Goal: Task Accomplishment & Management: Use online tool/utility

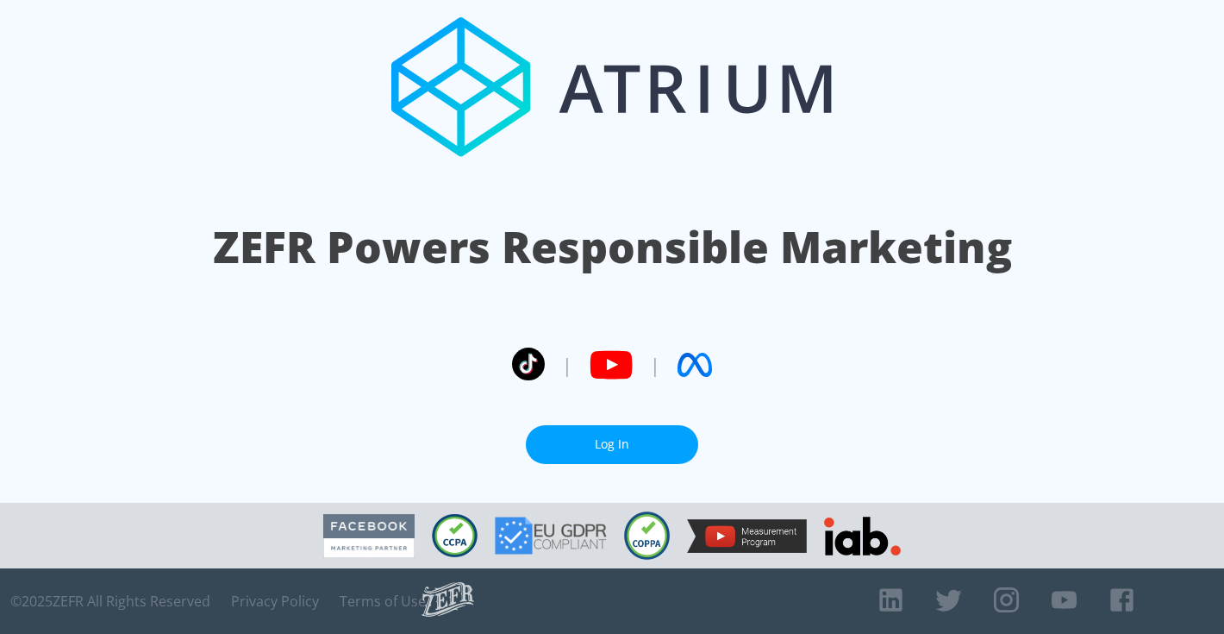
click at [670, 417] on section "ZEFR Powers Responsible Marketing | | Log In" at bounding box center [612, 251] width 1224 height 503
click at [665, 454] on link "Log In" at bounding box center [612, 444] width 172 height 39
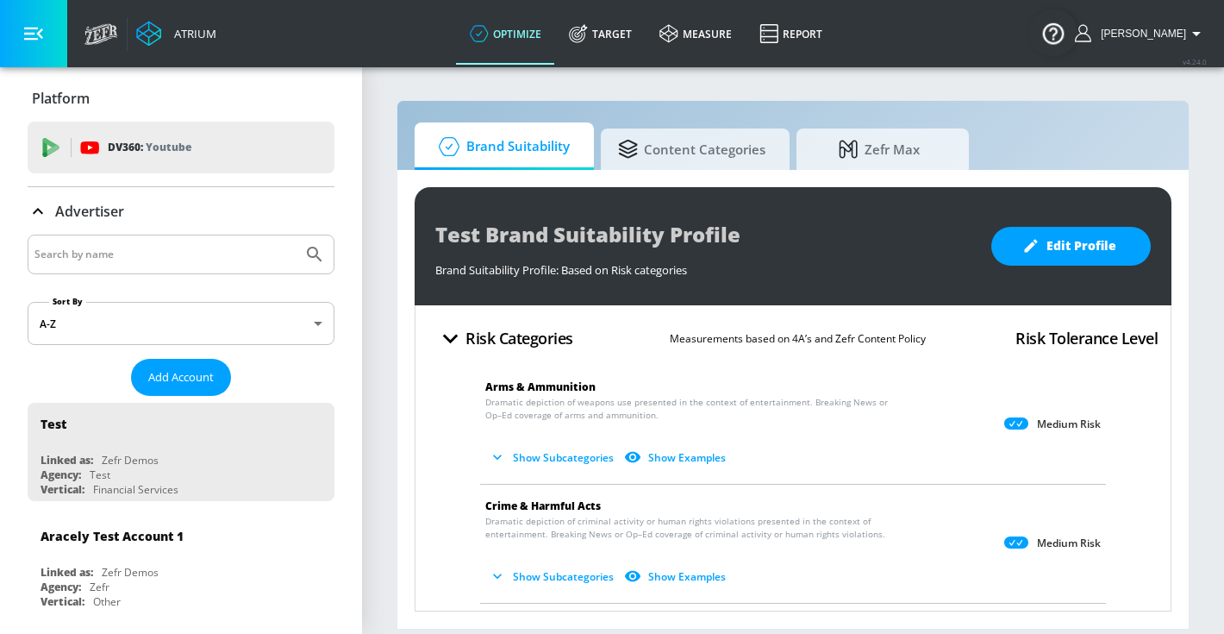
click at [227, 235] on div at bounding box center [181, 255] width 307 height 40
click at [213, 248] on input "Search by name" at bounding box center [164, 254] width 261 height 22
type input "cbs"
click at [296, 235] on button "Submit Search" at bounding box center [315, 254] width 38 height 38
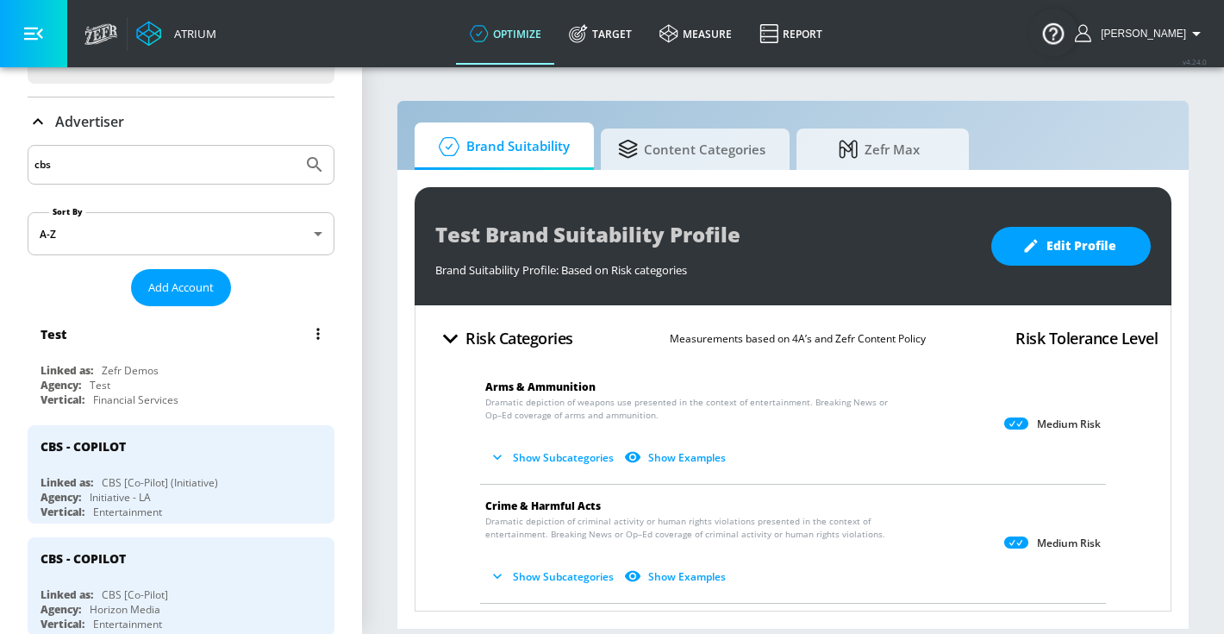
scroll to position [142, 0]
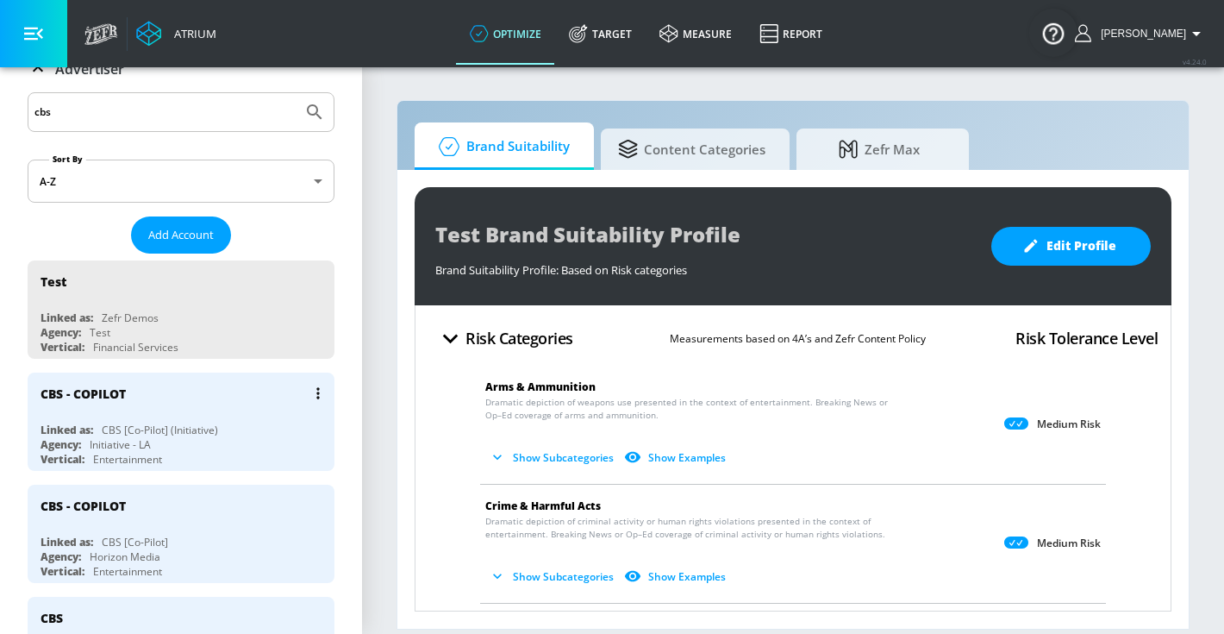
click at [180, 423] on div "CBS [Co-Pilot] (Initiative)" at bounding box center [160, 429] width 116 height 15
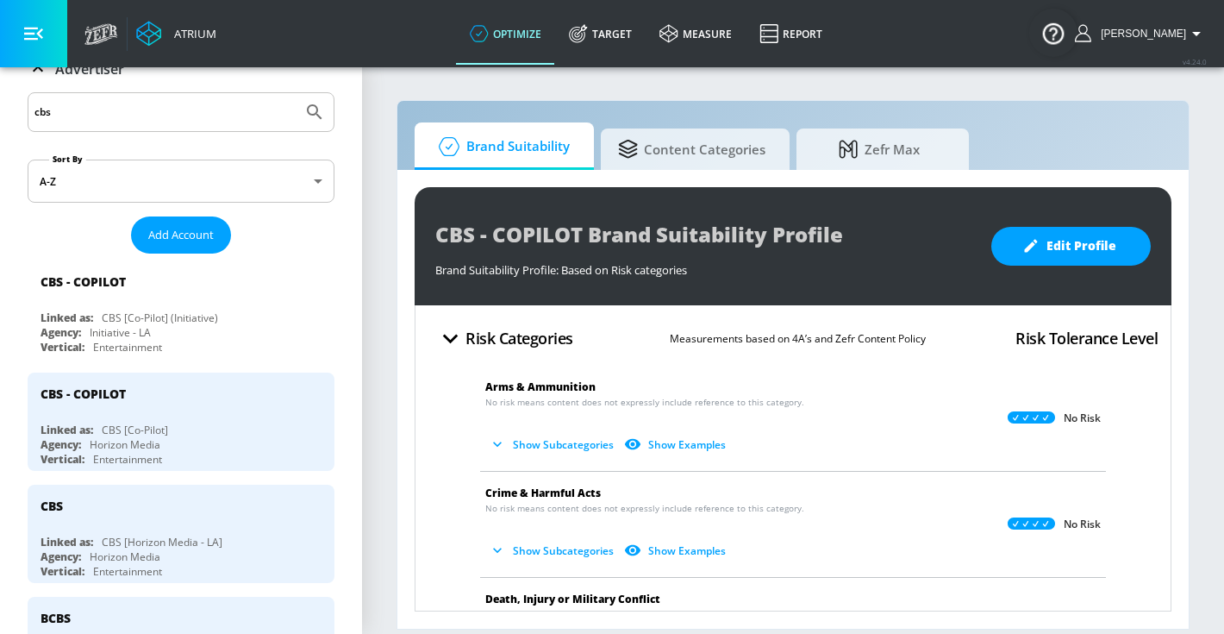
click at [611, 67] on section "Brand Suitability Content Categories Zefr Max CBS - COPILOT Brand Suitability P…" at bounding box center [793, 350] width 862 height 568
click at [610, 42] on link "Target" at bounding box center [600, 34] width 91 height 62
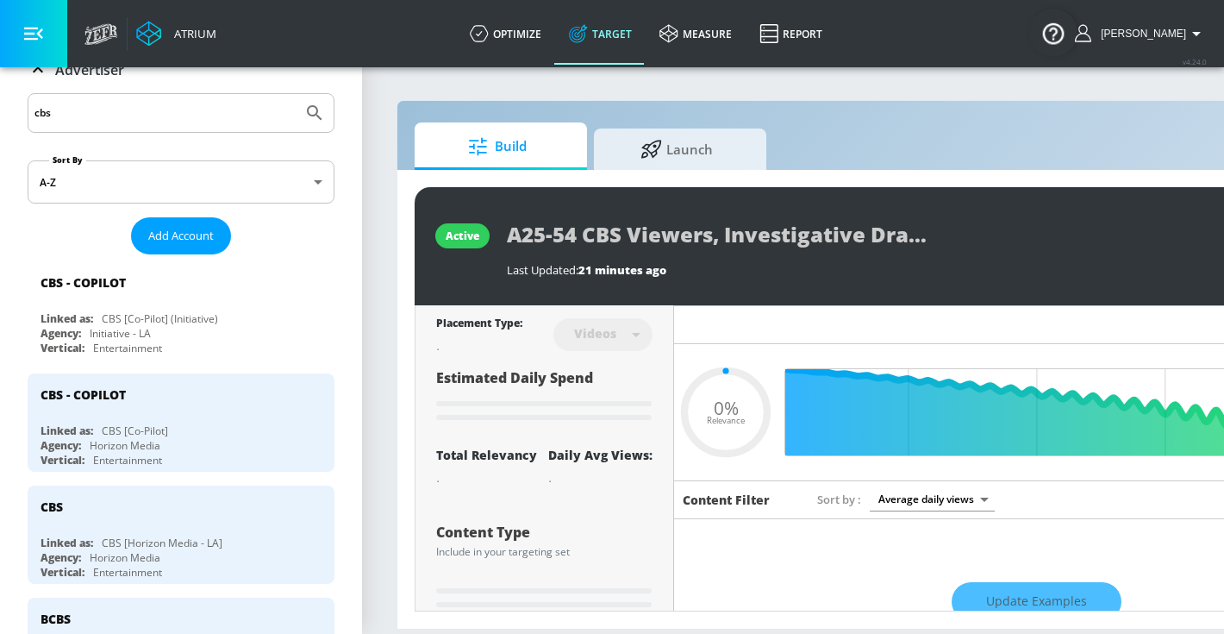
type input "0.05"
click at [654, 156] on span "Launch" at bounding box center [676, 146] width 131 height 41
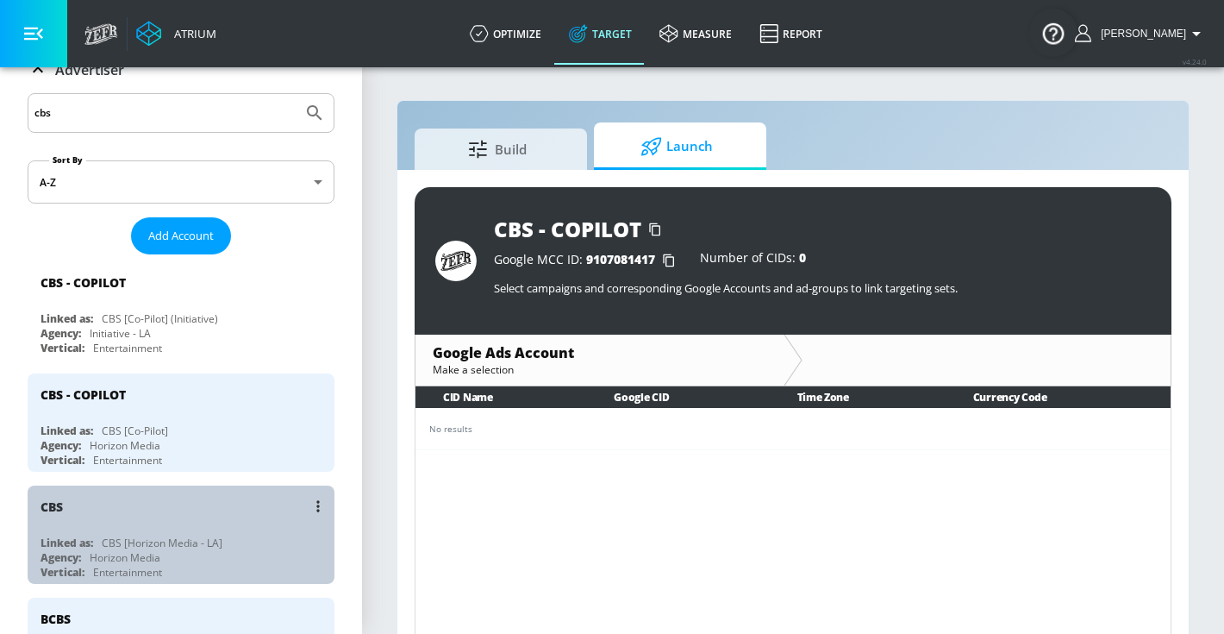
click at [257, 523] on div "CBS" at bounding box center [186, 505] width 290 height 41
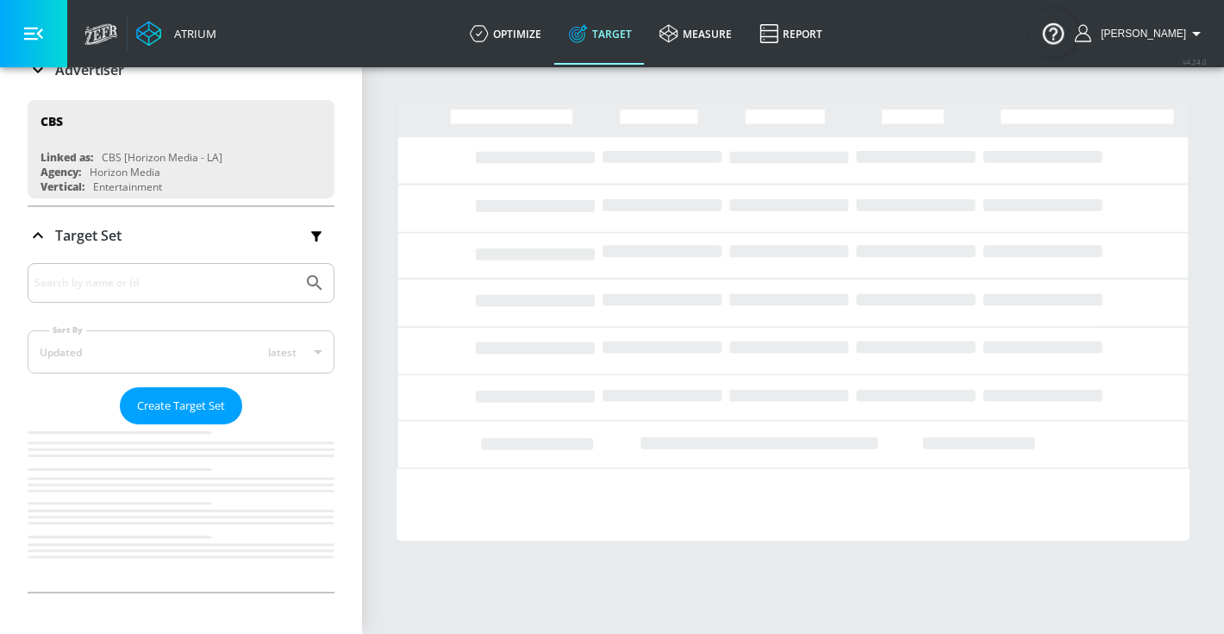
click at [253, 511] on div "CBS - COPILOT" at bounding box center [186, 505] width 290 height 41
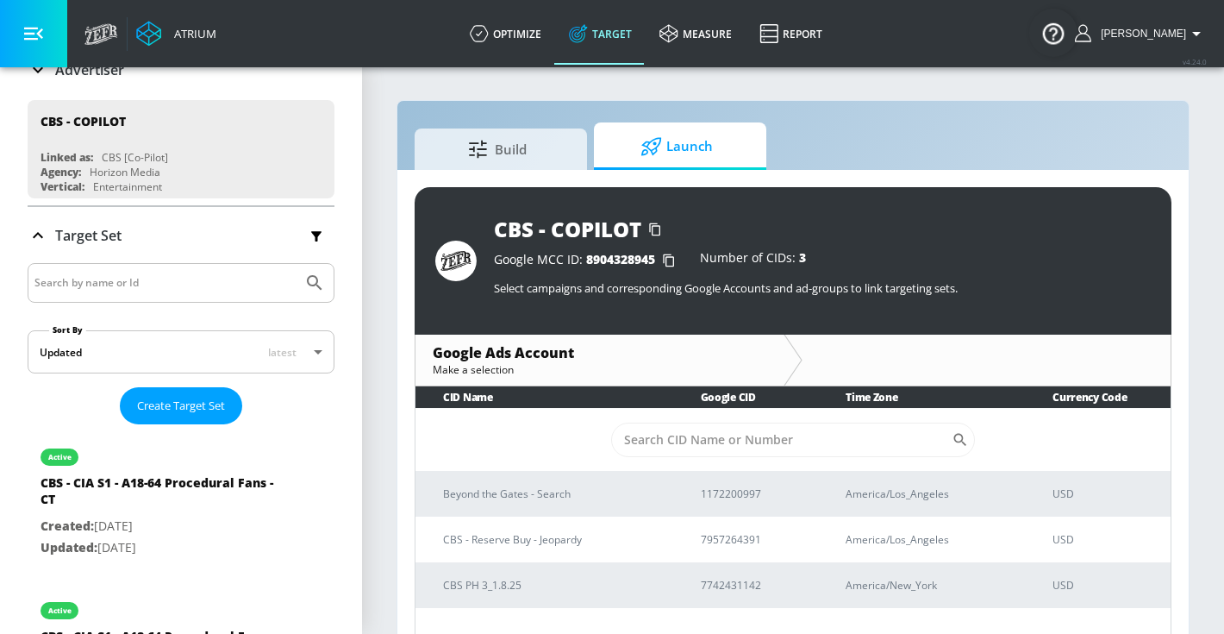
click at [669, 150] on span "Launch" at bounding box center [676, 146] width 131 height 41
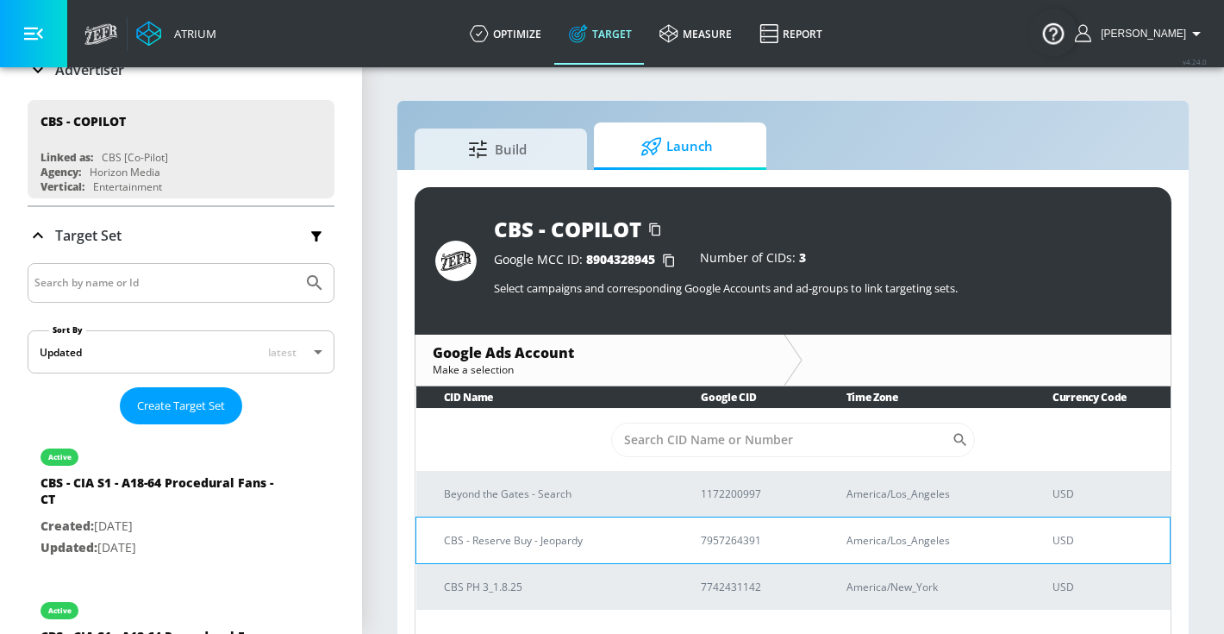
click at [541, 549] on td "CBS - Reserve Buy - Jeopardy" at bounding box center [545, 539] width 258 height 47
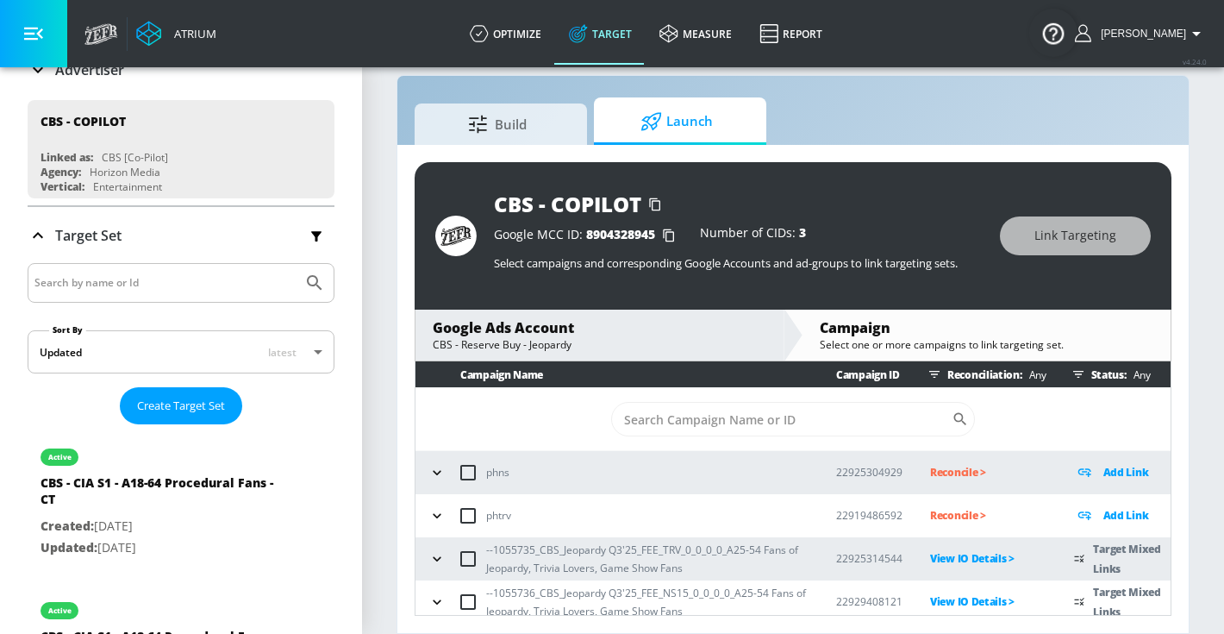
scroll to position [9, 0]
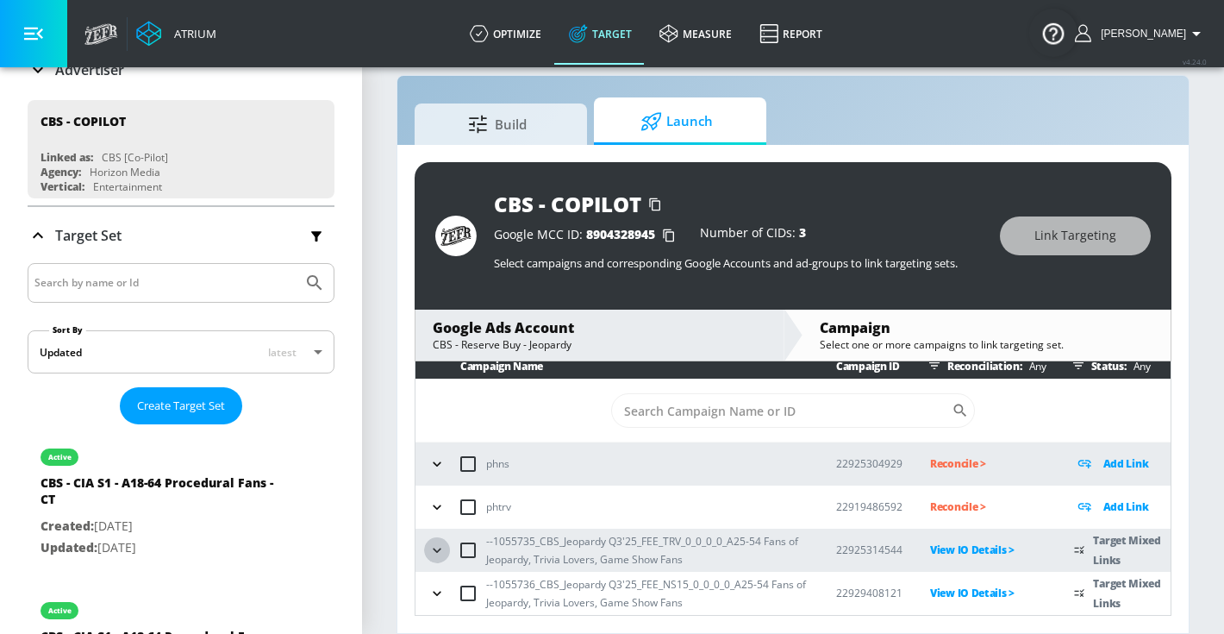
click at [447, 541] on button "button" at bounding box center [437, 550] width 26 height 26
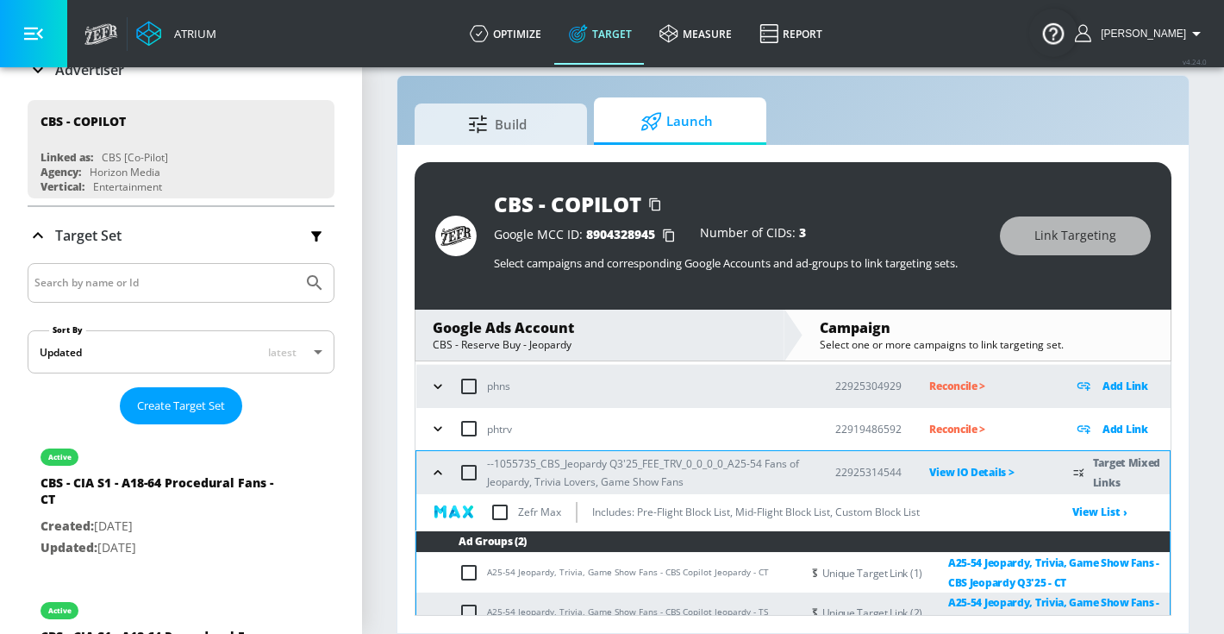
scroll to position [147, 0]
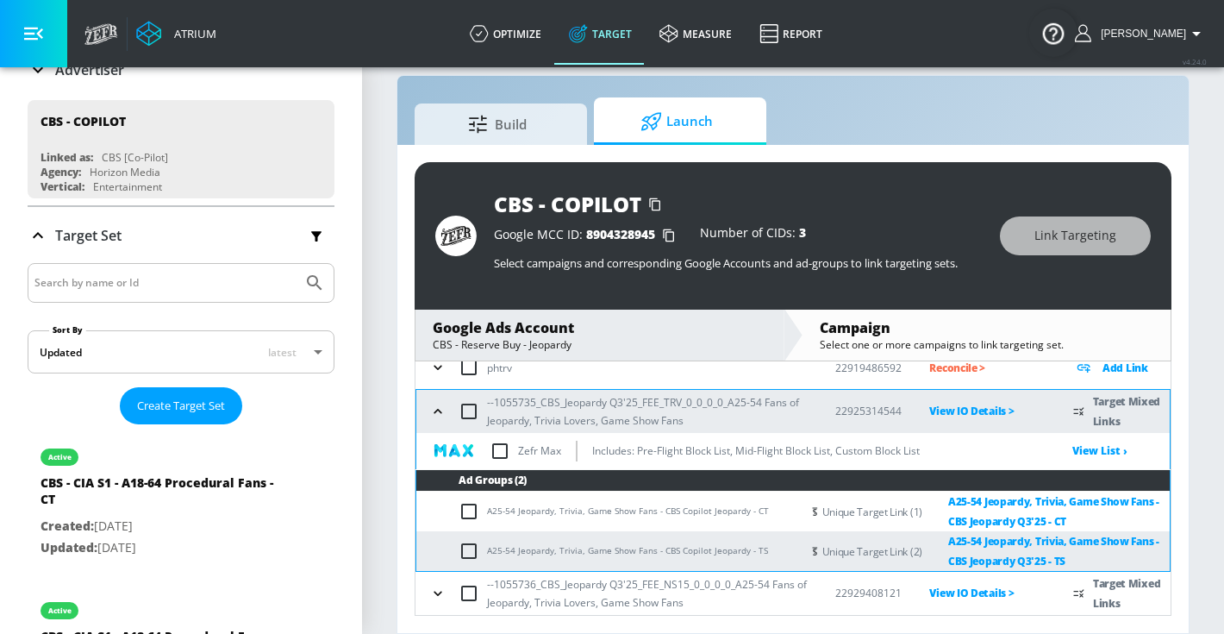
click at [436, 610] on div "--1055736_CBS_Jeopardy Q3'25_FEE_NS15_0_0_0_0_A25-54 Fans of Jeopardy, Trivia L…" at bounding box center [617, 593] width 384 height 36
click at [429, 596] on icon "button" at bounding box center [437, 593] width 17 height 17
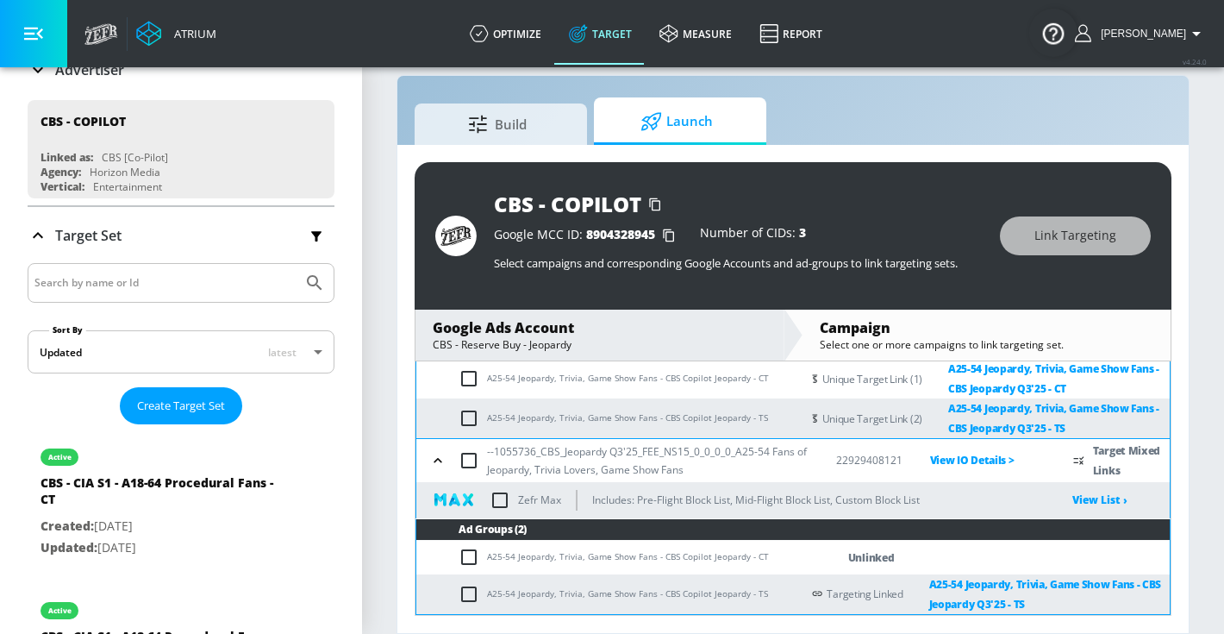
click at [459, 560] on input "checkbox" at bounding box center [473, 557] width 28 height 21
checkbox input "true"
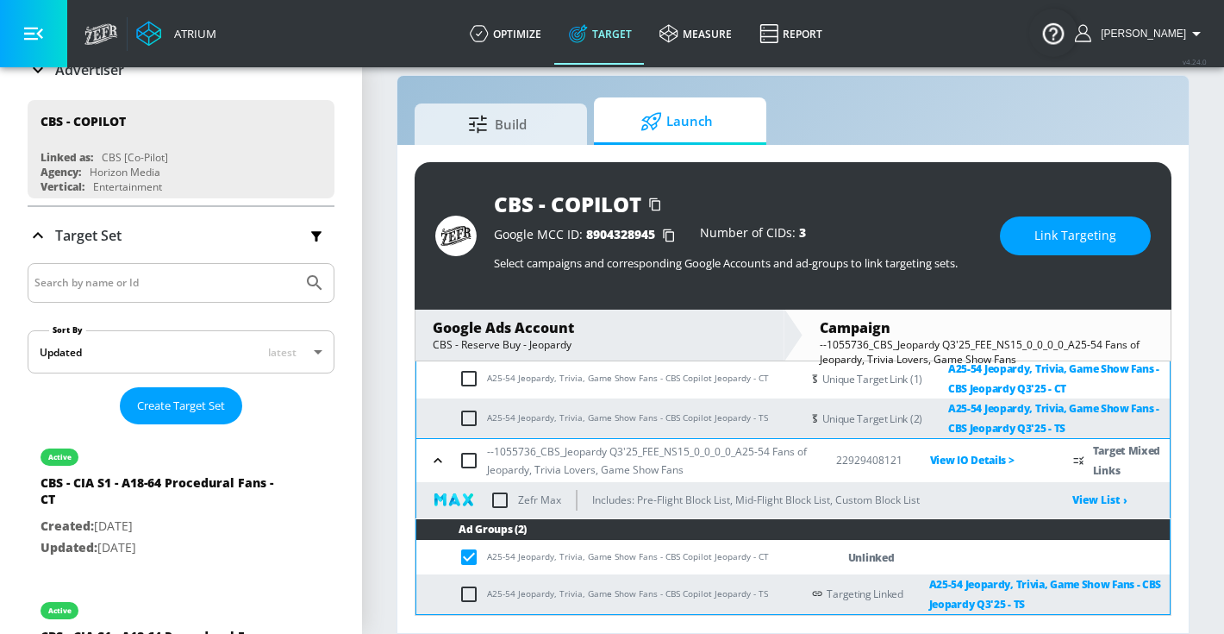
click at [1078, 225] on span "Link Targeting" at bounding box center [1076, 236] width 82 height 22
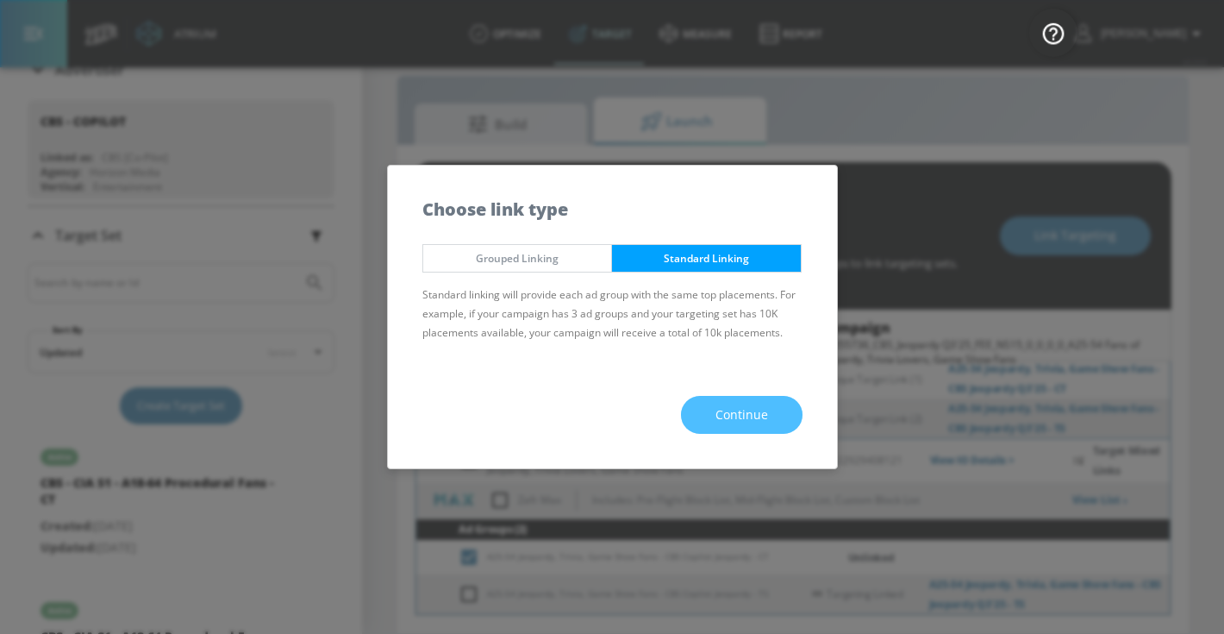
click at [744, 421] on span "Continue" at bounding box center [742, 415] width 53 height 22
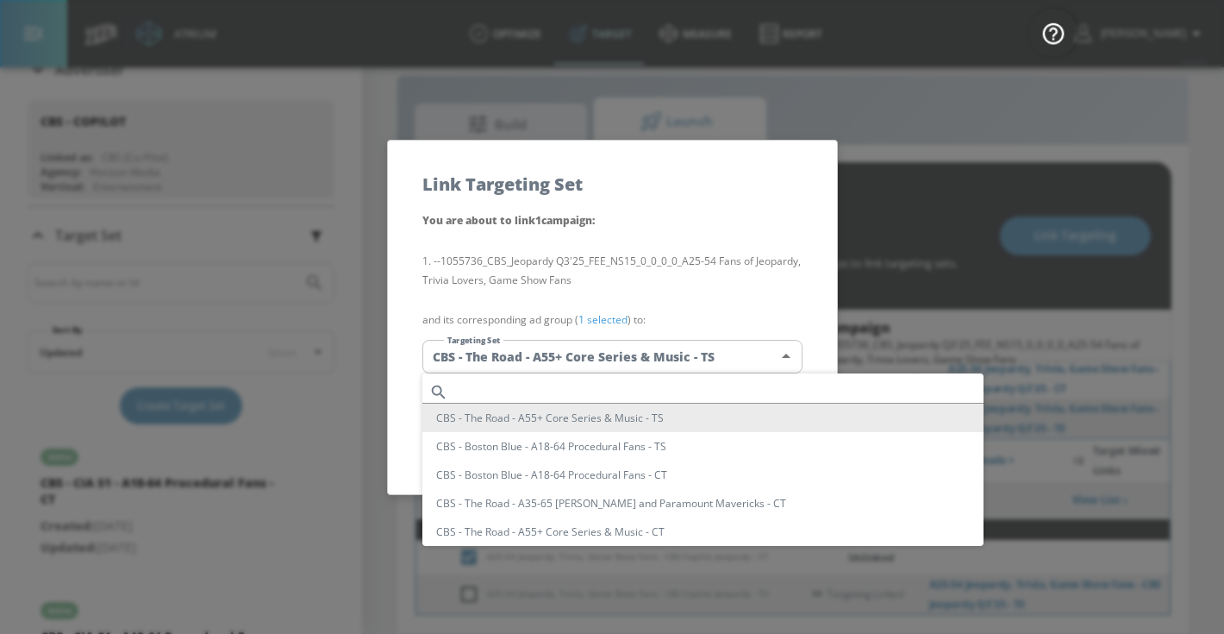
click at [673, 351] on body "Atrium optimize Target measure Report optimize Target measure Report v 4.24.0 […" at bounding box center [612, 304] width 1224 height 659
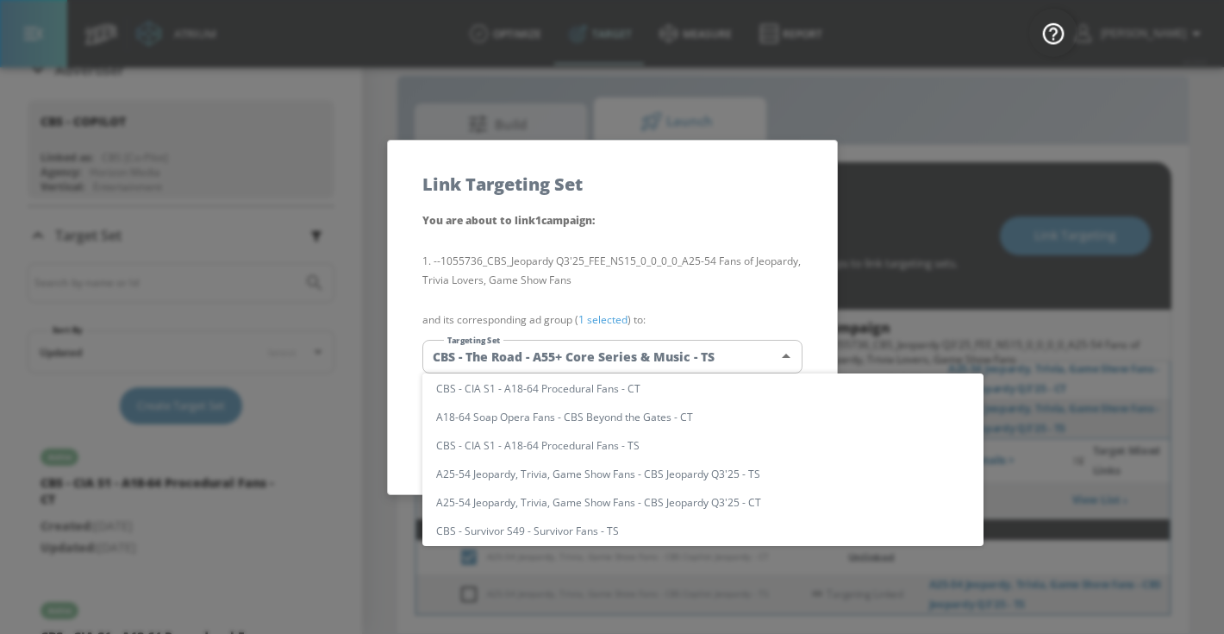
scroll to position [341, 0]
click at [873, 314] on div at bounding box center [612, 317] width 1224 height 634
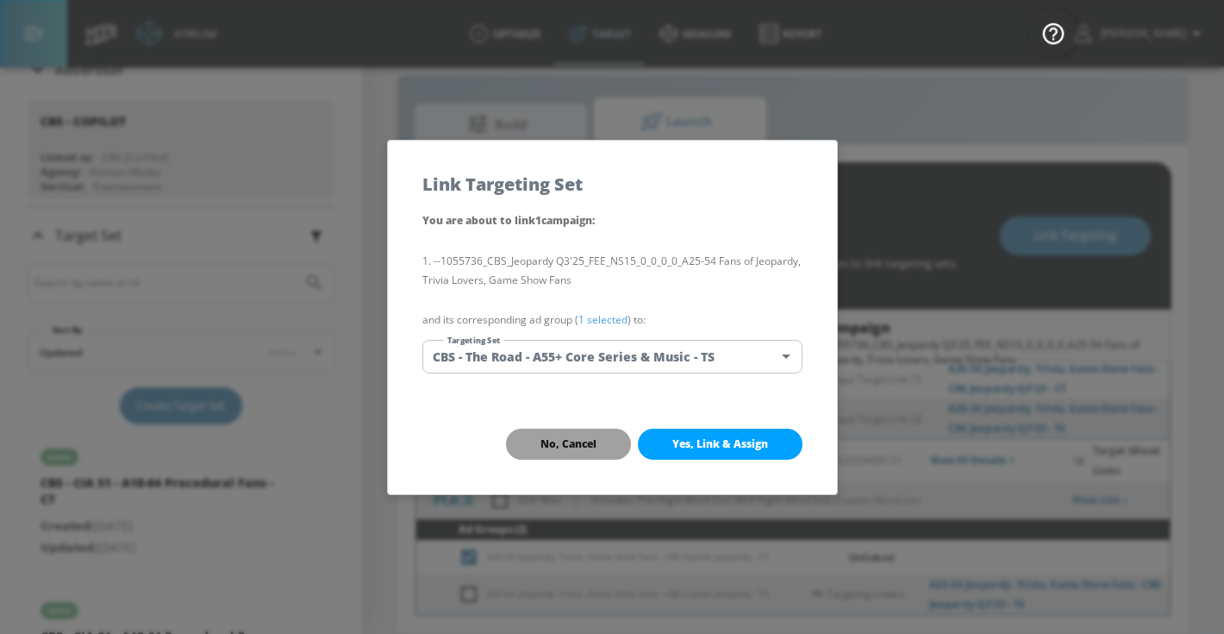
click at [600, 430] on button "No, Cancel" at bounding box center [568, 444] width 125 height 31
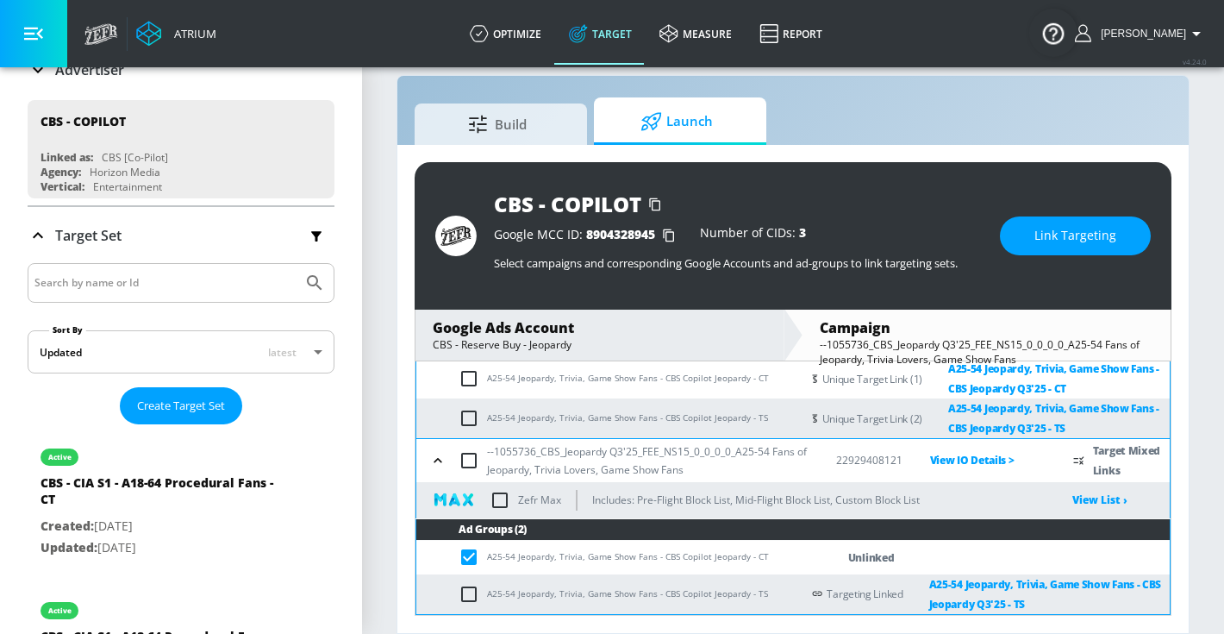
click at [729, 556] on td "A25-54 Jeopardy, Trivia, Game Show Fans - CBS Copilot Jeopardy - CT" at bounding box center [608, 558] width 385 height 34
copy td "A25-54 Jeopardy, Trivia, Game Show Fans - CBS Copilot Jeopardy - CT"
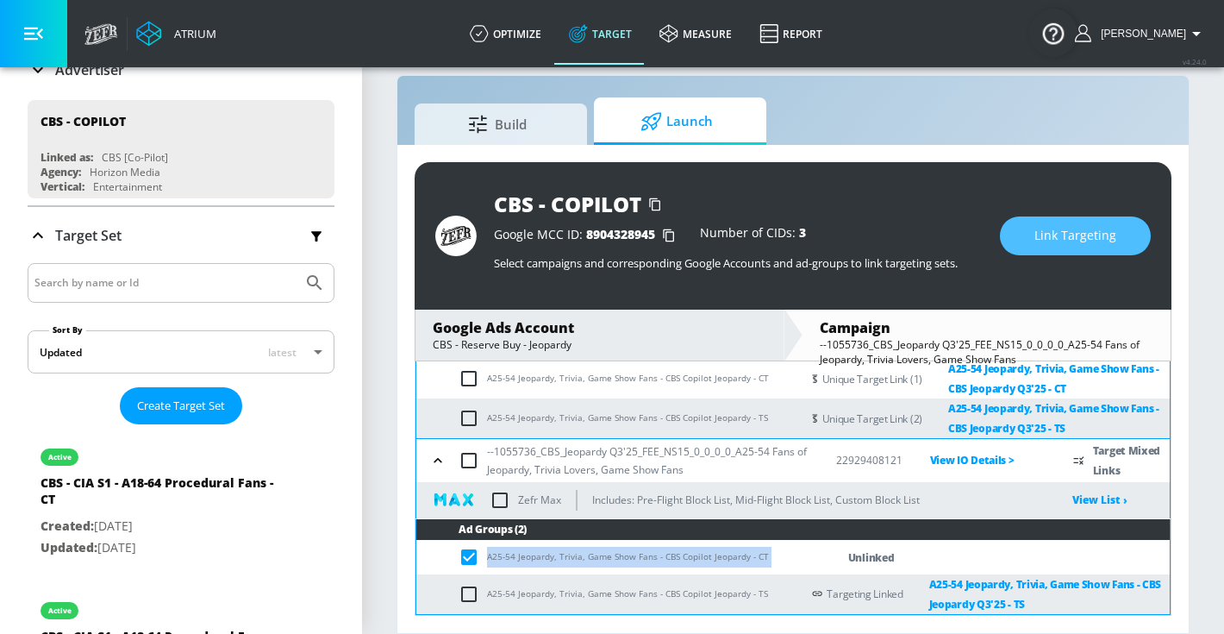
click at [1055, 239] on span "Link Targeting" at bounding box center [1076, 236] width 82 height 22
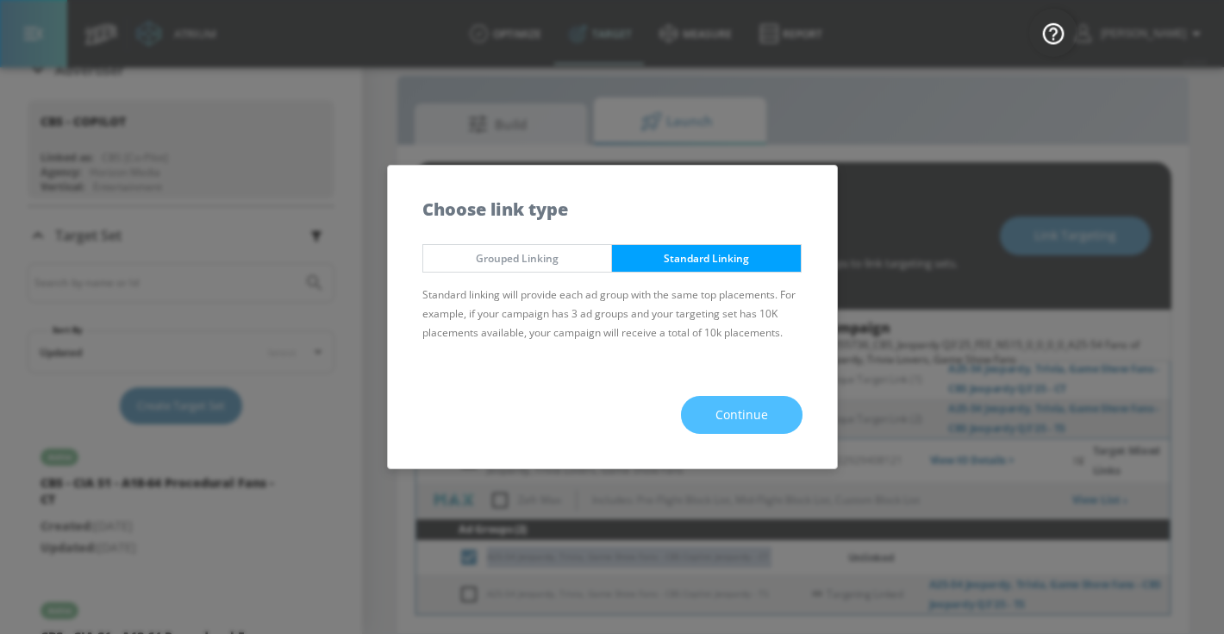
click at [748, 429] on button "Continue" at bounding box center [742, 415] width 122 height 39
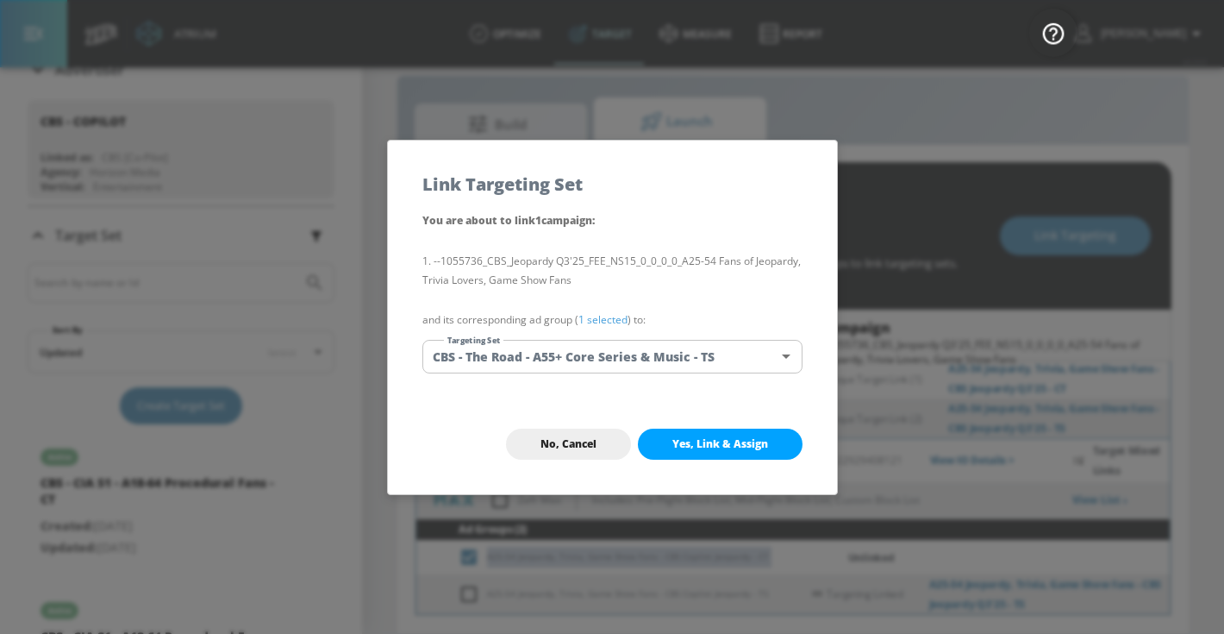
click at [703, 370] on body "Atrium optimize Target measure Report optimize Target measure Report v 4.24.0 […" at bounding box center [612, 304] width 1224 height 659
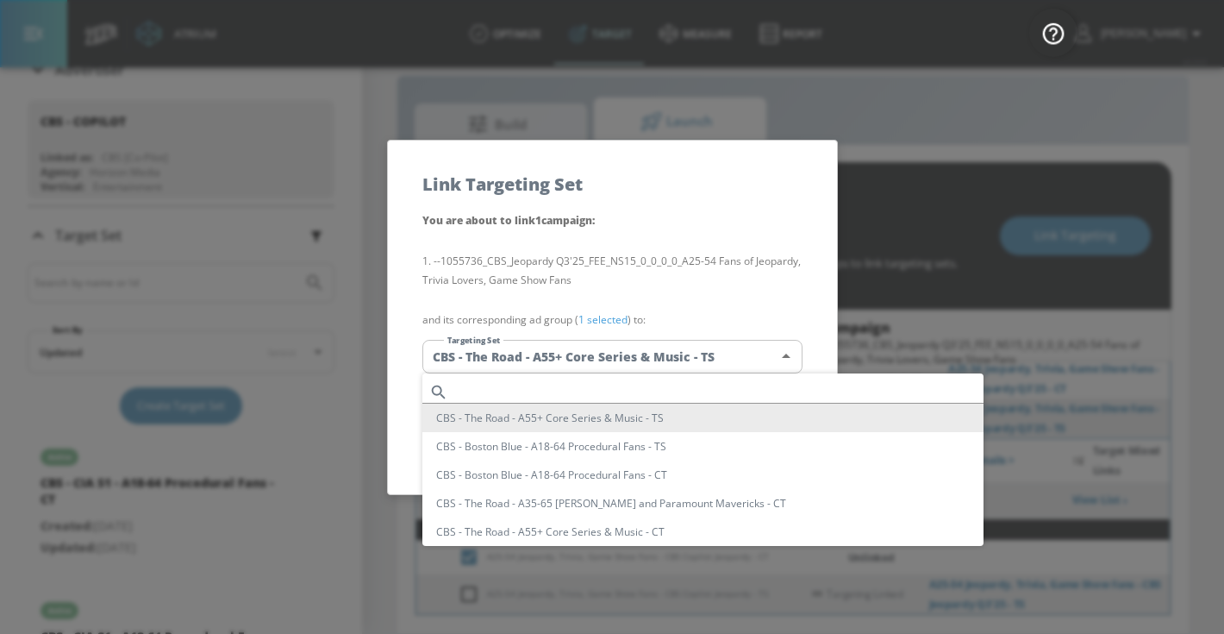
click at [660, 387] on input "text" at bounding box center [719, 391] width 529 height 23
paste input "A25-54 Jeopardy, Trivia, Game Show Fans - CBS Copilot Jeopardy - CT"
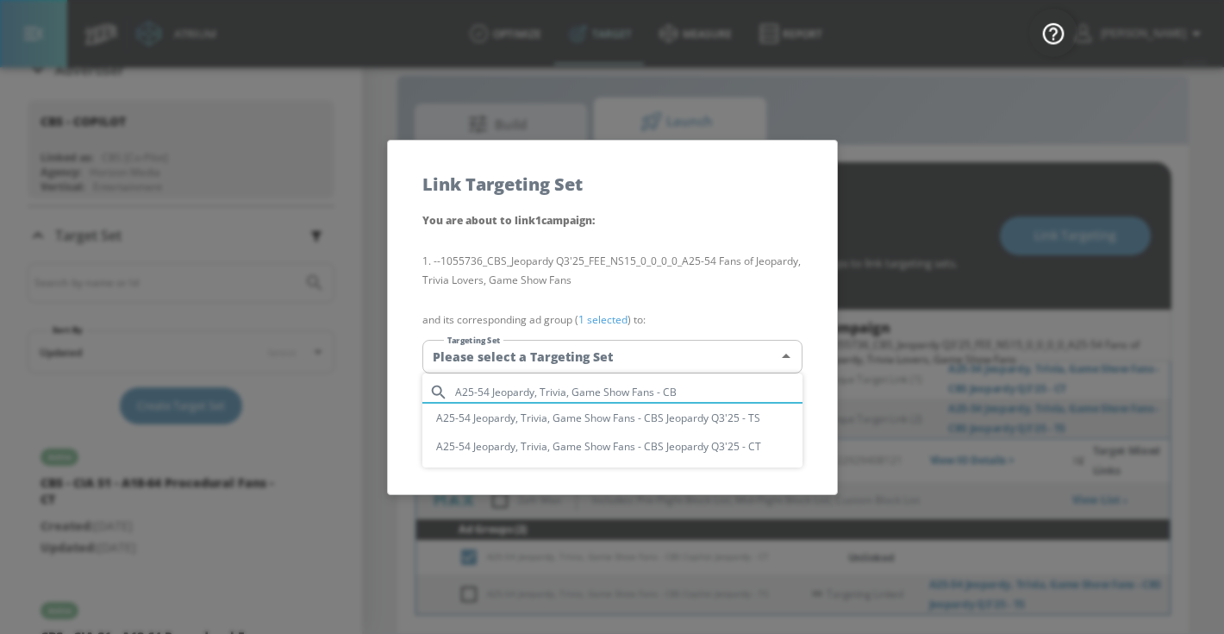
type input "A25-54 Jeopardy, Trivia, Game Show Fans - CB"
click at [705, 447] on li "A25-54 Jeopardy, Trivia, Game Show Fans - CBS Jeopardy Q3'25 - CT" at bounding box center [612, 446] width 380 height 28
type input "e6f9a033-de7c-4ee3-bba9-24642918768c"
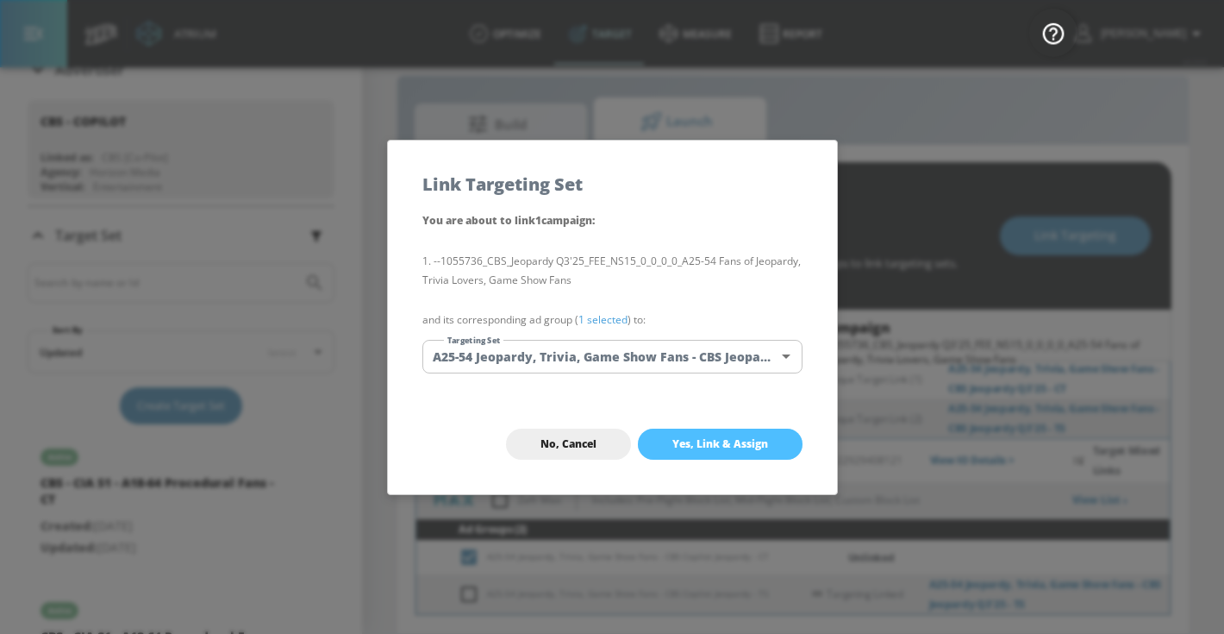
click at [732, 446] on span "Yes, Link & Assign" at bounding box center [721, 444] width 96 height 14
checkbox input "false"
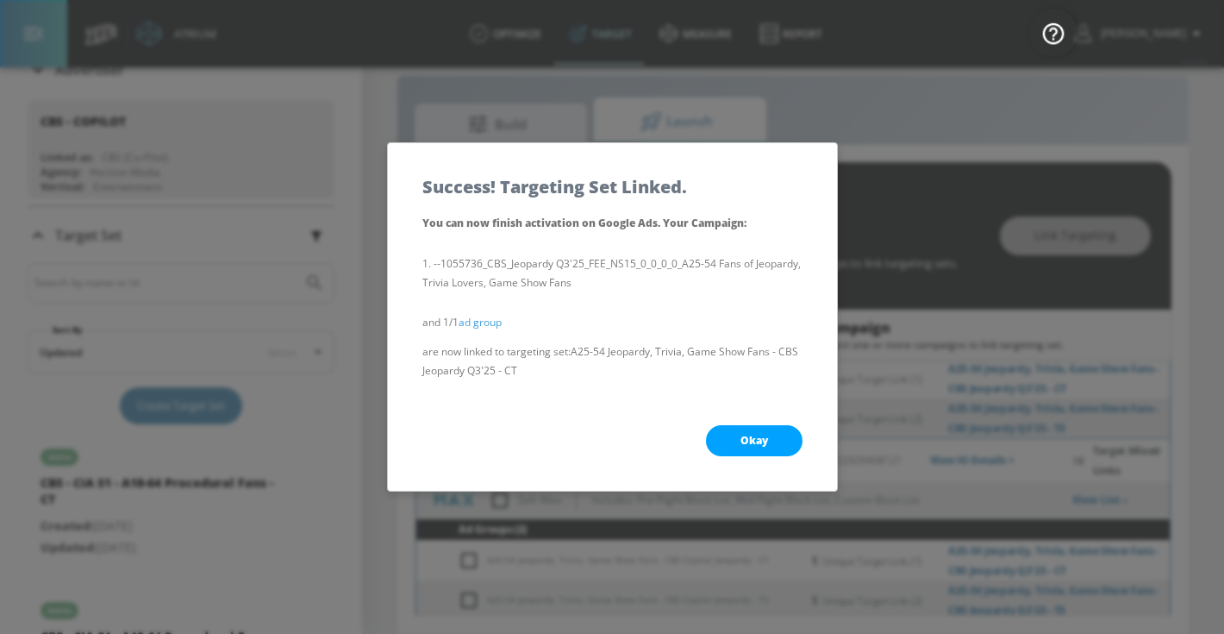
click at [771, 440] on button "Okay" at bounding box center [754, 440] width 97 height 31
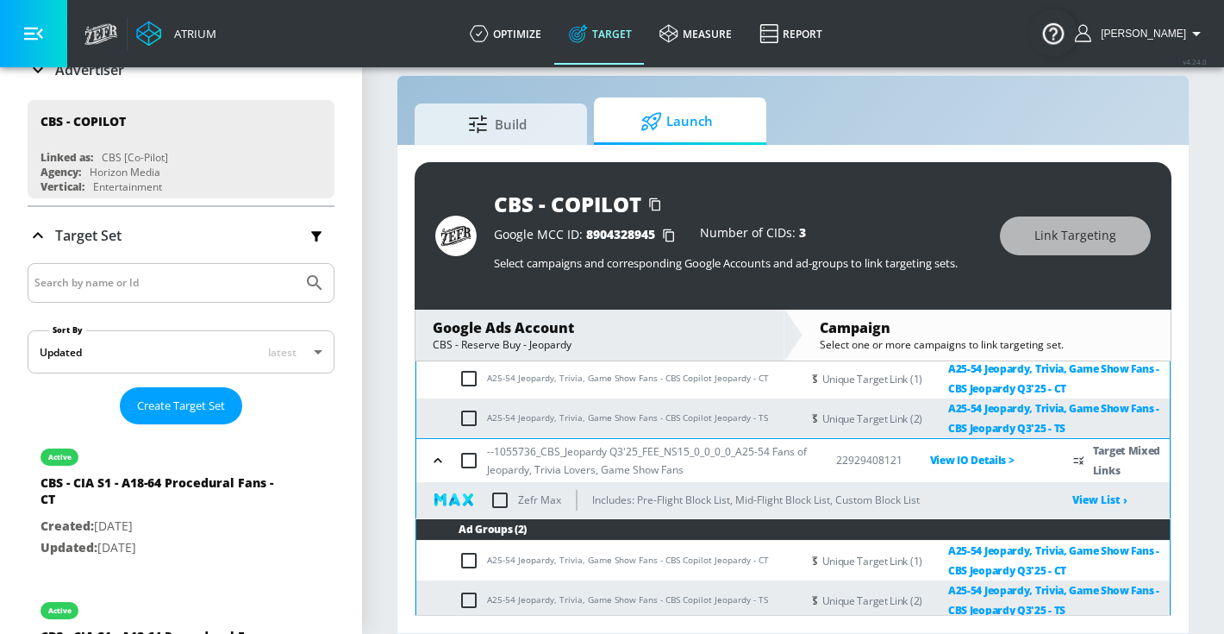
click at [500, 503] on input "checkbox" at bounding box center [500, 500] width 36 height 36
checkbox input "true"
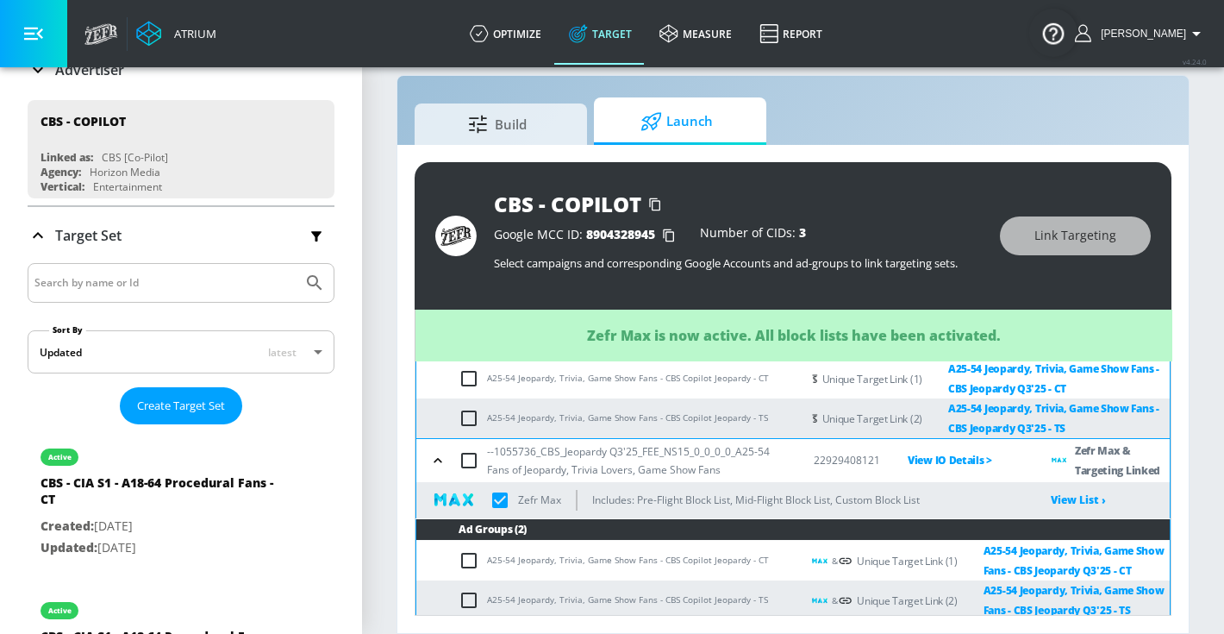
click at [442, 467] on icon "button" at bounding box center [437, 460] width 17 height 17
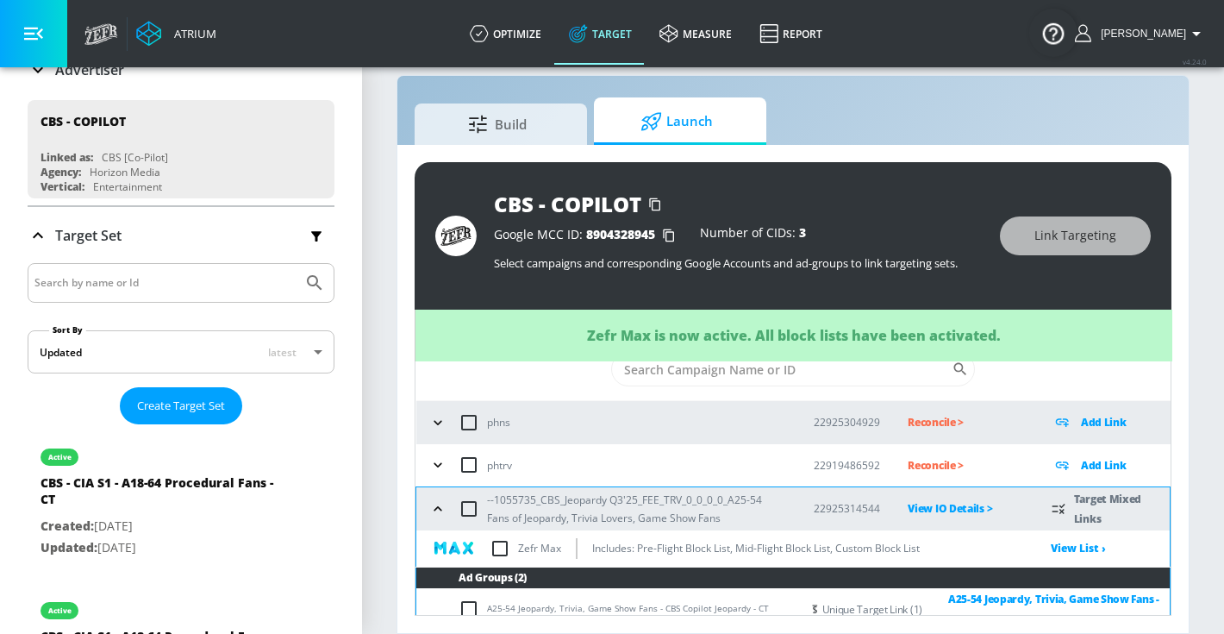
scroll to position [39, 0]
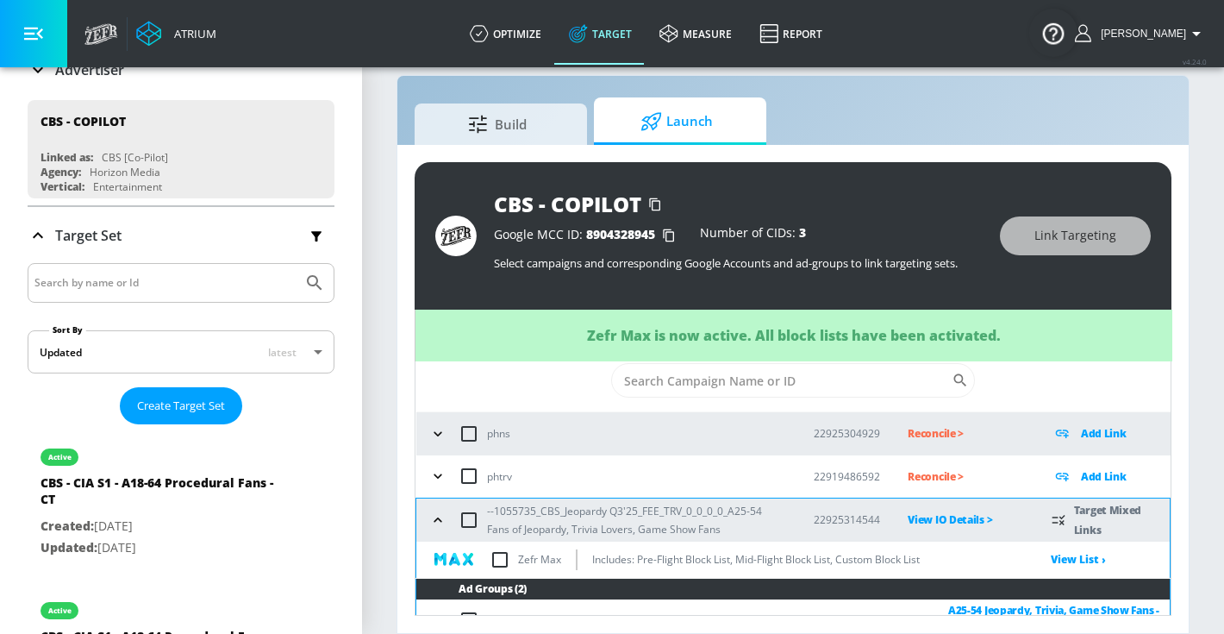
click at [488, 553] on input "checkbox" at bounding box center [500, 559] width 36 height 36
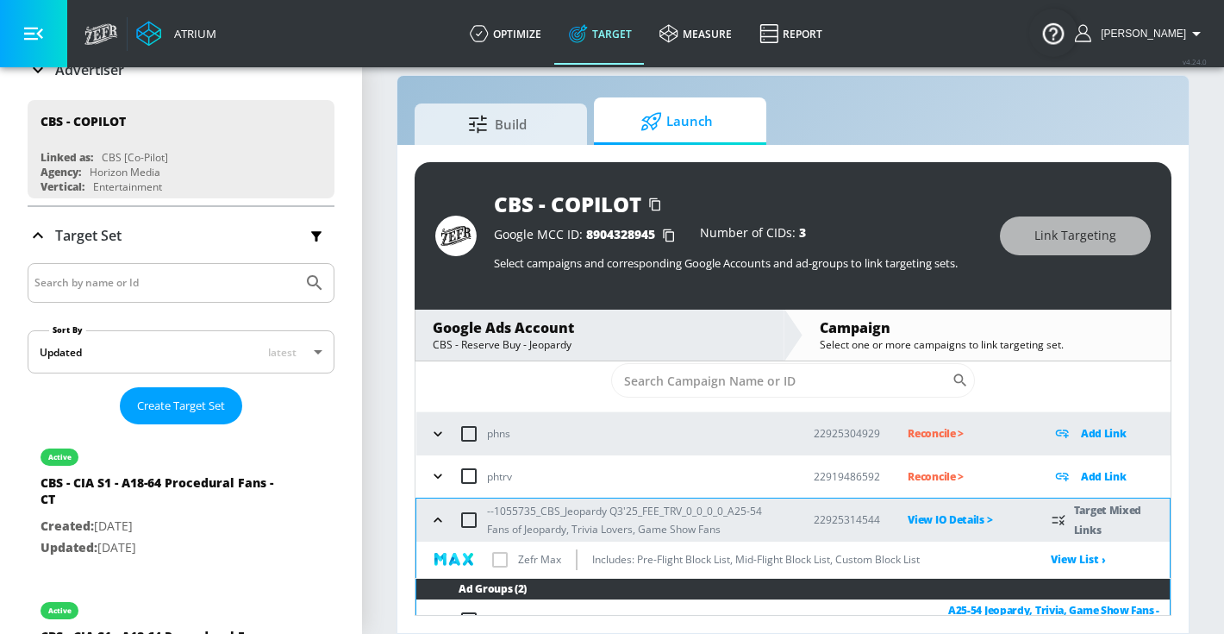
checkbox input "true"
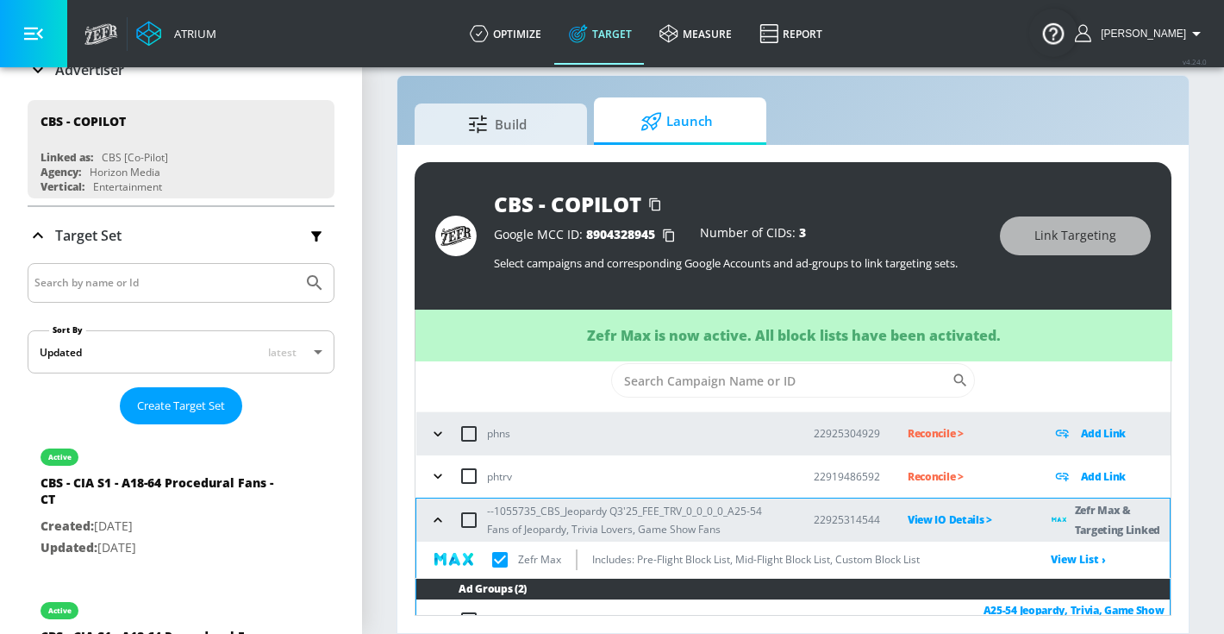
click at [432, 514] on icon "button" at bounding box center [437, 519] width 17 height 17
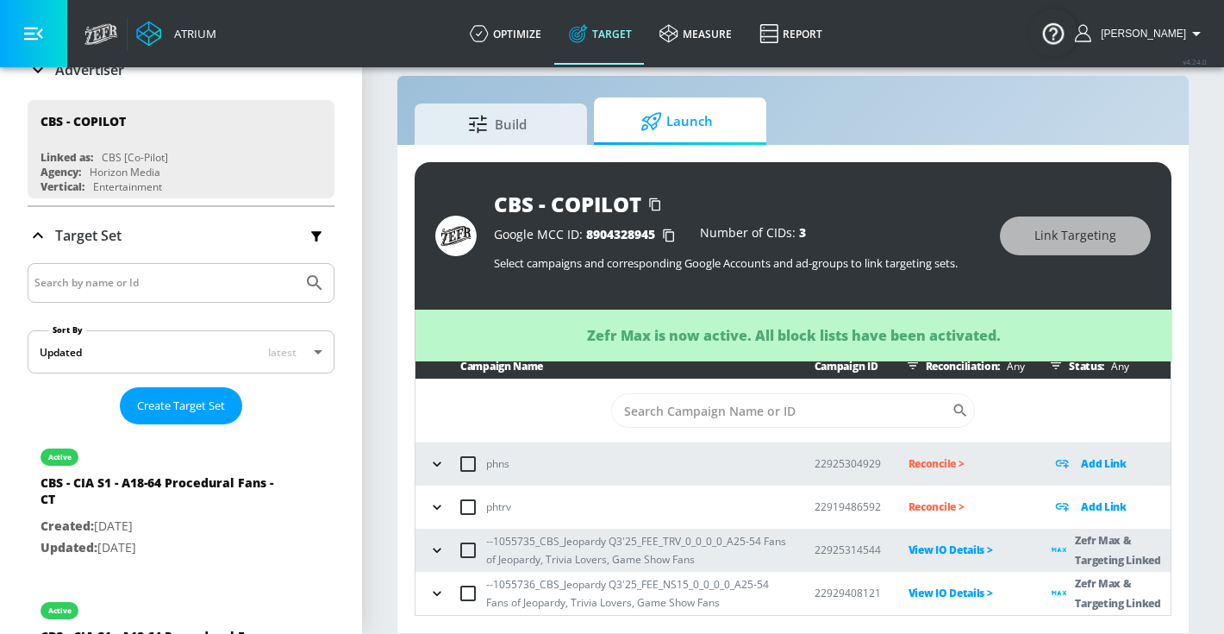
scroll to position [9, 0]
click at [443, 541] on icon "button" at bounding box center [437, 549] width 17 height 17
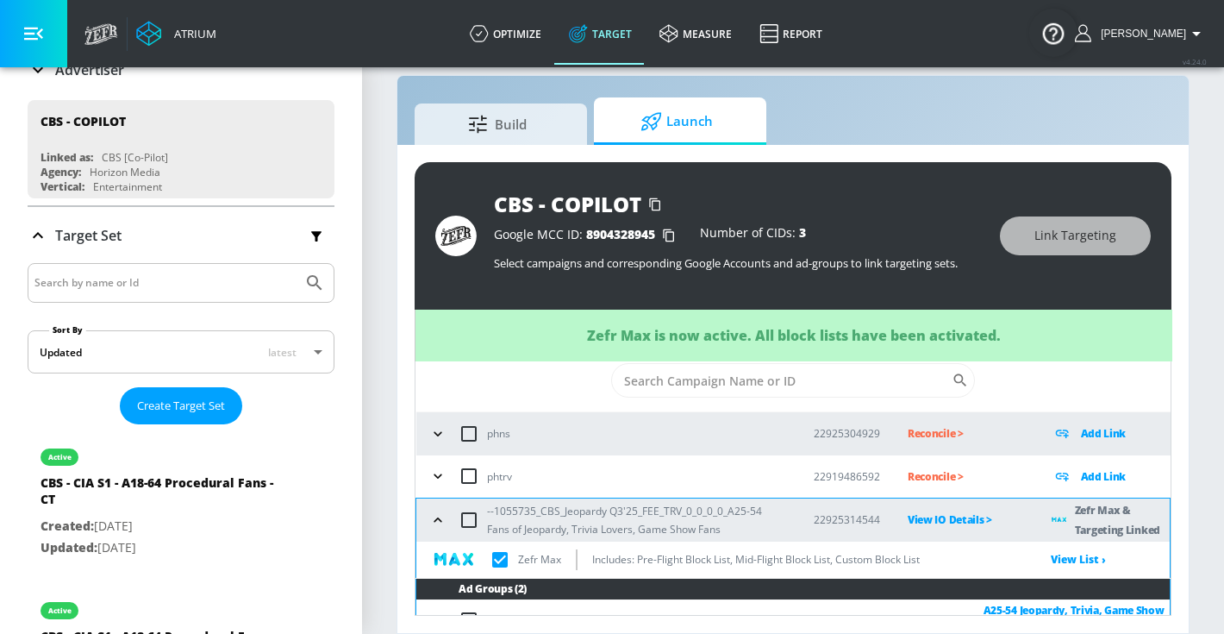
checkbox input "true"
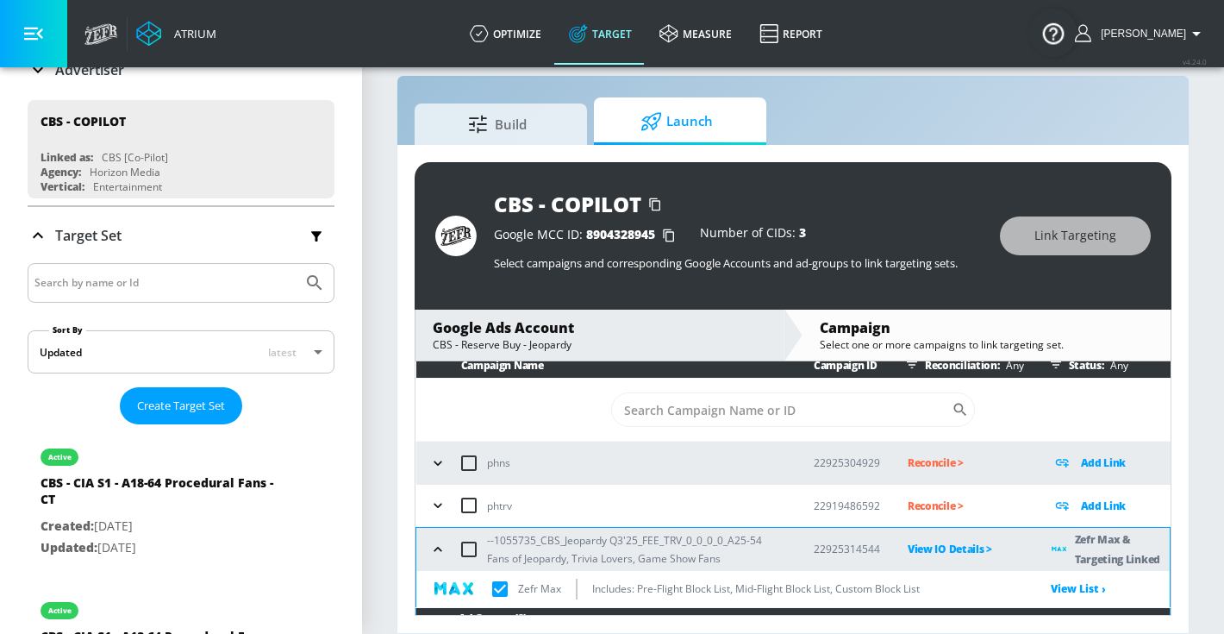
scroll to position [0, 0]
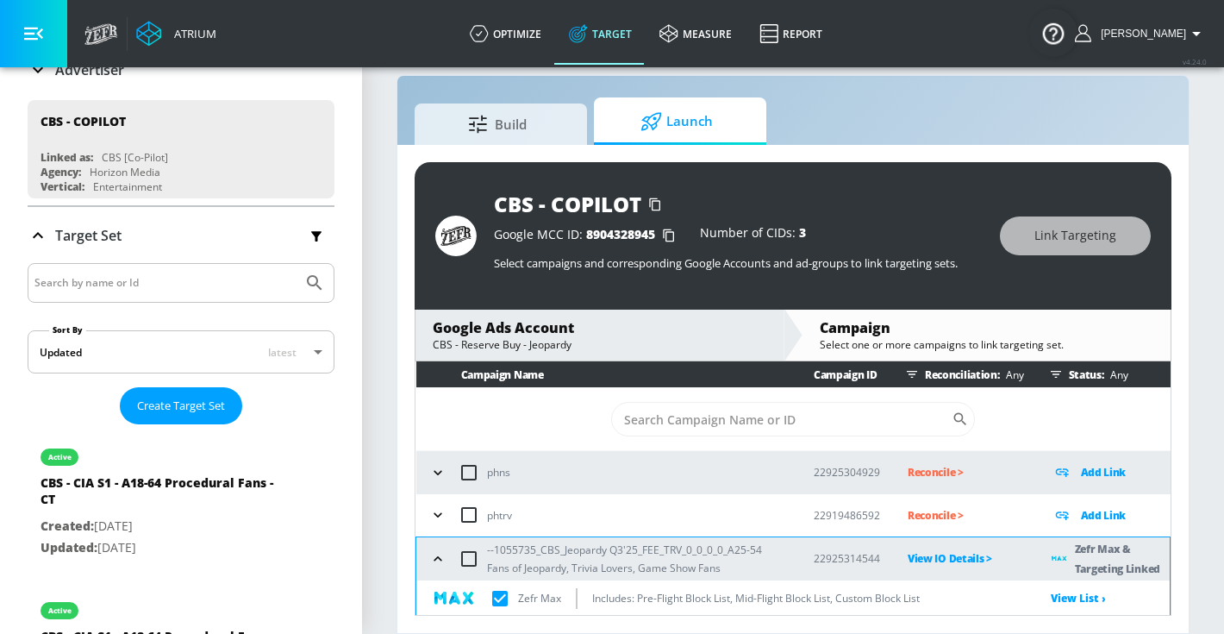
click at [445, 570] on div "--1055735_CBS_Jeopardy Q3'25_FEE_TRV_0_0_0_0_A25-54 Fans of Jeopardy, Trivia Lo…" at bounding box center [605, 559] width 361 height 36
click at [441, 566] on icon "button" at bounding box center [437, 558] width 17 height 17
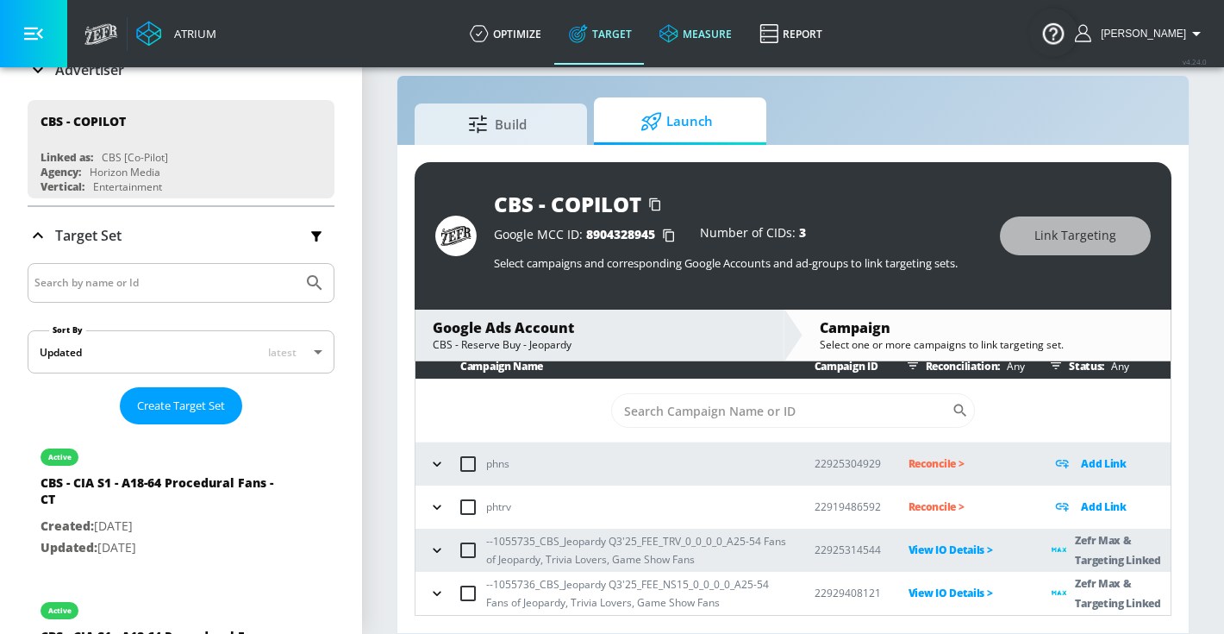
scroll to position [9, 0]
